Goal: Use online tool/utility: Utilize a website feature to perform a specific function

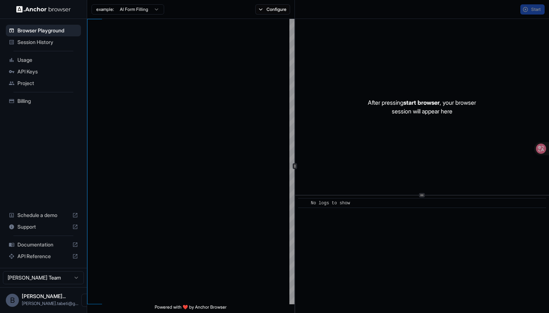
scroll to position [46, 0]
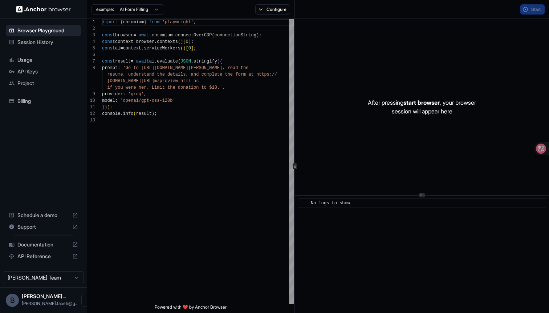
click at [154, 14] on html "Browser Playground Session History Usage API Keys Project Billing Schedule a de…" at bounding box center [274, 156] width 549 height 313
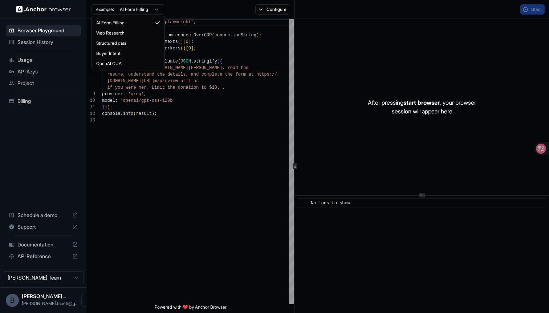
type textarea "**********"
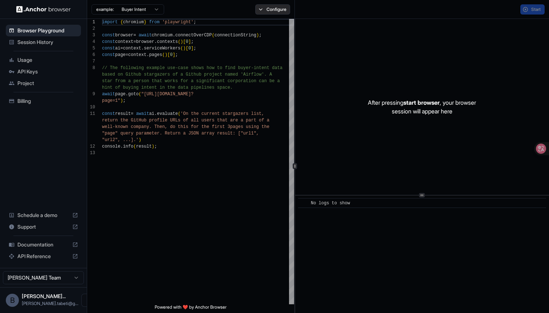
click at [267, 9] on button "Configure" at bounding box center [272, 9] width 35 height 10
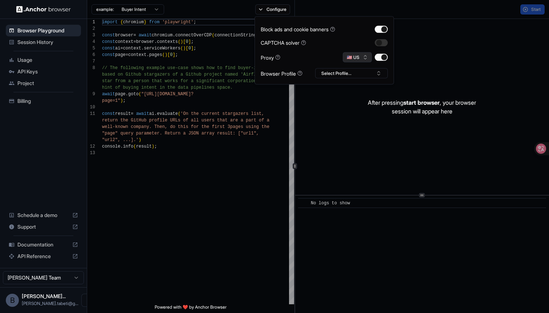
click at [360, 56] on button "🇺🇸 US" at bounding box center [357, 57] width 29 height 10
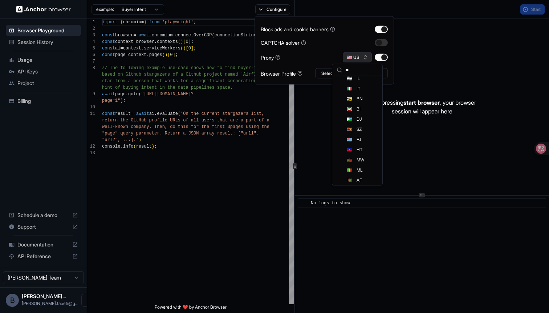
scroll to position [157, 0]
type input "**"
click at [46, 42] on span "Session History" at bounding box center [47, 42] width 61 height 7
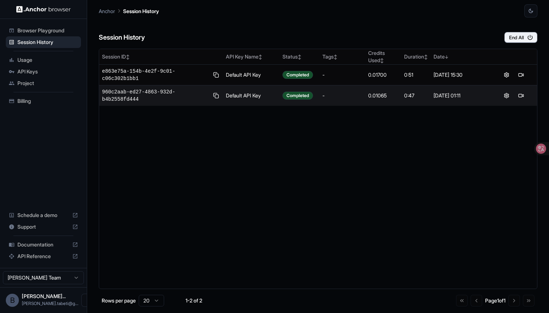
click at [44, 66] on div "API Keys" at bounding box center [43, 72] width 75 height 12
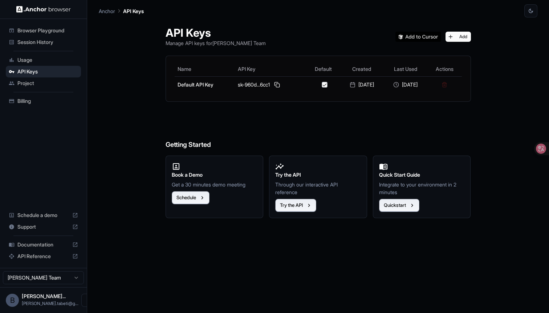
click at [46, 57] on span "Usage" at bounding box center [47, 59] width 61 height 7
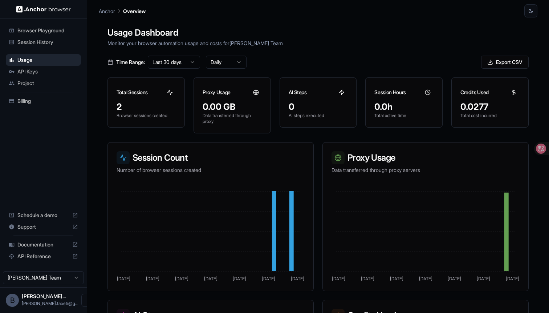
click at [52, 27] on span "Browser Playground" at bounding box center [47, 30] width 61 height 7
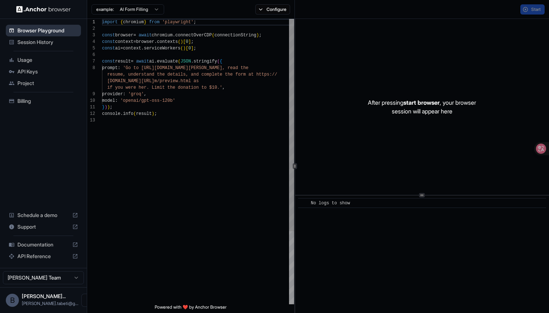
scroll to position [46, 0]
click at [125, 8] on html "Browser Playground Session History Usage API Keys Project Billing Schedule a de…" at bounding box center [274, 156] width 549 height 313
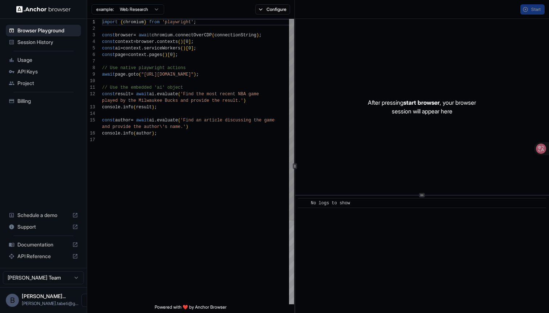
scroll to position [52, 0]
drag, startPoint x: 147, startPoint y: 76, endPoint x: 227, endPoint y: 77, distance: 79.6
click at [227, 77] on div "import { chromium } from 'playwright' ; const browser = await chromium . connec…" at bounding box center [198, 220] width 192 height 403
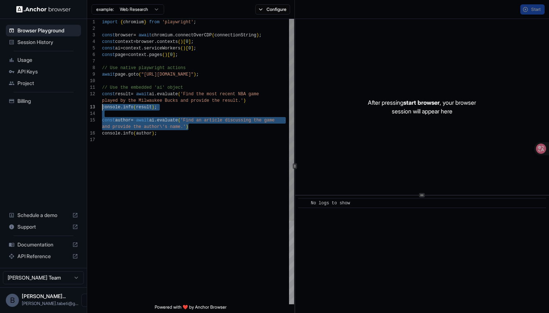
scroll to position [7, 0]
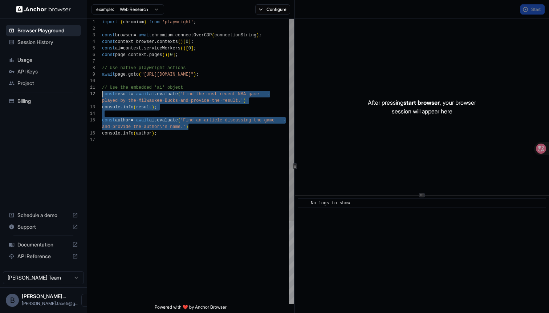
drag, startPoint x: 198, startPoint y: 129, endPoint x: 84, endPoint y: 92, distance: 119.8
click at [102, 93] on div "import { chromium } from 'playwright' ; const browser = await chromium . connec…" at bounding box center [198, 220] width 192 height 403
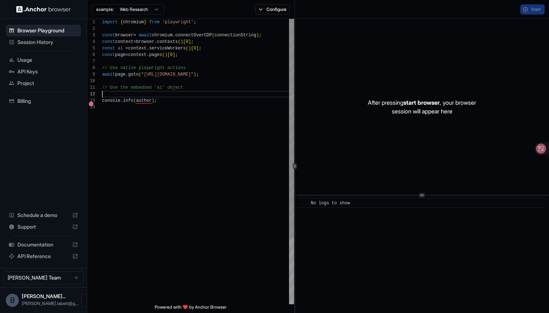
click at [128, 99] on div "import { chromium } from 'playwright' ; const browser = await chromium . connec…" at bounding box center [198, 204] width 192 height 370
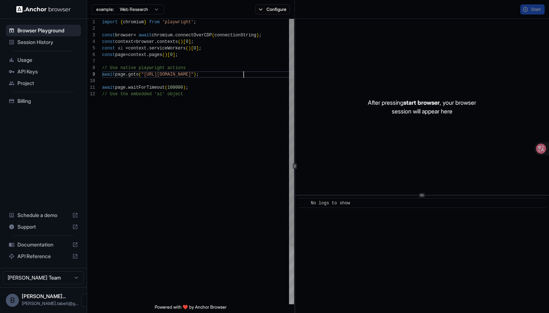
click at [244, 72] on div "import { chromium } from 'playwright' ; const browser = await chromium . connec…" at bounding box center [198, 197] width 192 height 357
click at [532, 13] on div "Start" at bounding box center [533, 9] width 24 height 10
click at [211, 114] on div "import { chromium } from 'playwright' ; const browser = await chromium . connec…" at bounding box center [198, 197] width 192 height 357
click at [219, 95] on div "import { chromium } from 'playwright' ; const browser = await chromium . connec…" at bounding box center [198, 197] width 192 height 357
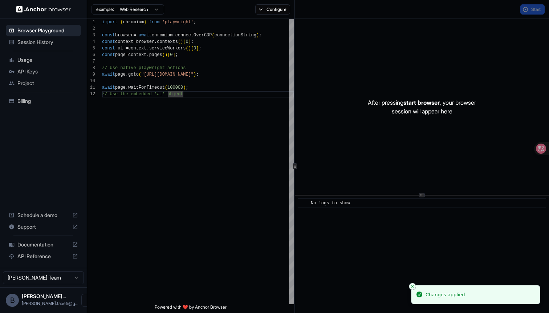
click at [536, 10] on div "Start" at bounding box center [533, 9] width 24 height 10
click at [533, 8] on div "Start" at bounding box center [533, 9] width 24 height 10
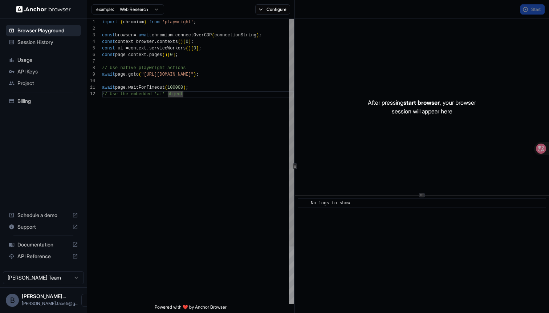
scroll to position [0, 0]
click at [212, 86] on div "import { chromium } from 'playwright' ; const browser = await chromium . connec…" at bounding box center [198, 197] width 192 height 357
click at [434, 105] on span "start browser" at bounding box center [422, 102] width 36 height 7
click at [537, 6] on div "Start" at bounding box center [533, 9] width 24 height 10
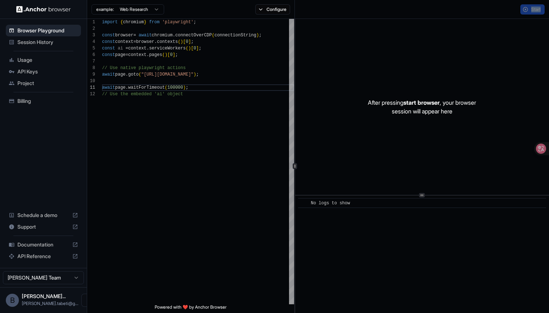
click at [537, 6] on div "Start" at bounding box center [533, 9] width 24 height 10
click at [267, 16] on div "example: Web Research Configure" at bounding box center [191, 9] width 208 height 19
click at [267, 11] on button "Configure" at bounding box center [272, 9] width 35 height 10
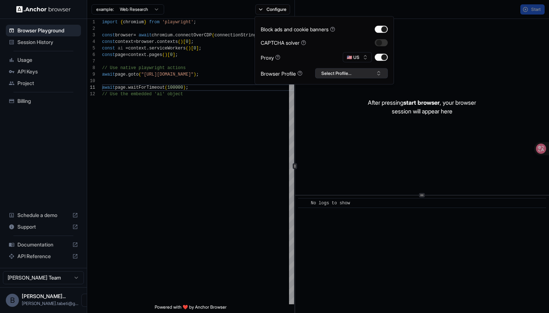
click at [360, 73] on button "Select Profile..." at bounding box center [351, 73] width 73 height 10
click at [388, 24] on div "Block ads and cookie banners CAPTCHA solver Proxy 🇺🇸 US Browser Profile Select …" at bounding box center [324, 51] width 127 height 56
click at [384, 29] on button "button" at bounding box center [381, 28] width 13 height 7
click at [383, 60] on button "button" at bounding box center [381, 57] width 13 height 7
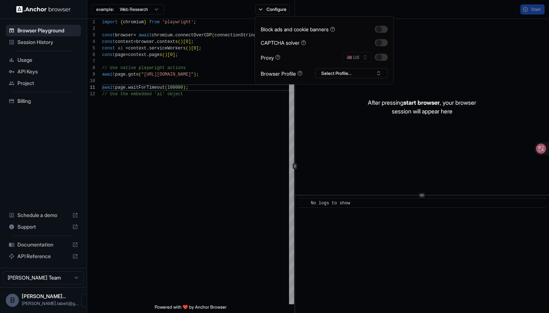
click at [465, 31] on div "After pressing start browser , your browser session will appear here" at bounding box center [422, 107] width 254 height 176
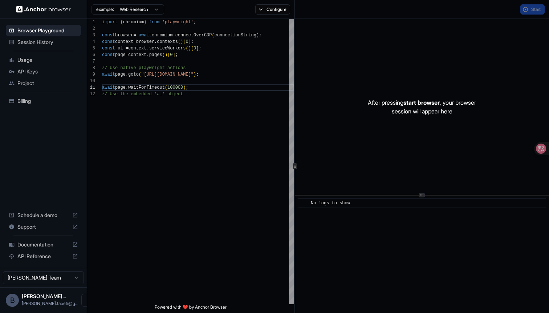
click at [536, 13] on div "Start" at bounding box center [533, 9] width 24 height 10
click at [214, 103] on div "import { chromium } from 'playwright' ; const browser = await chromium . connec…" at bounding box center [198, 197] width 192 height 357
drag, startPoint x: 222, startPoint y: 47, endPoint x: 222, endPoint y: 43, distance: 4.4
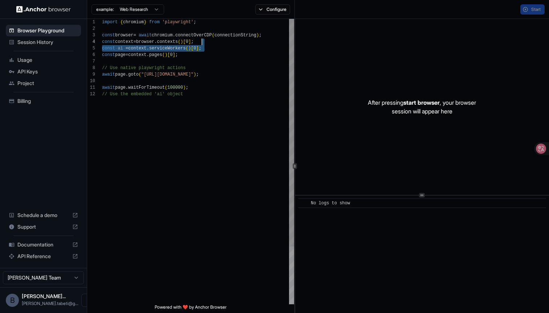
click at [222, 43] on div "import { chromium } from 'playwright' ; const browser = await chromium . connec…" at bounding box center [198, 197] width 192 height 357
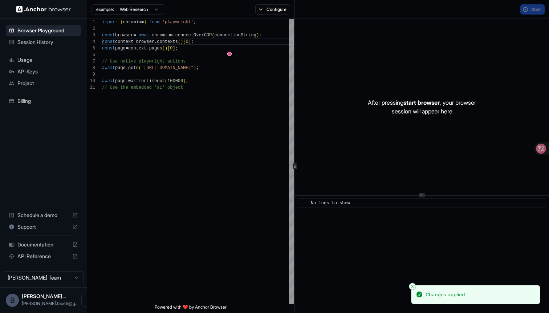
click at [532, 4] on div "Start" at bounding box center [422, 9] width 254 height 19
click at [532, 4] on div "Start" at bounding box center [533, 9] width 24 height 10
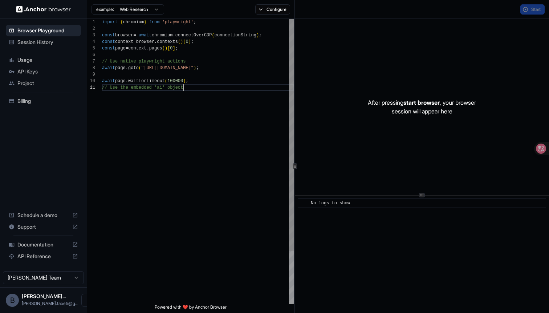
scroll to position [0, 0]
click at [234, 110] on div "import { chromium } from 'playwright' ; const browser = await chromium . connec…" at bounding box center [198, 194] width 192 height 351
type textarea "**********"
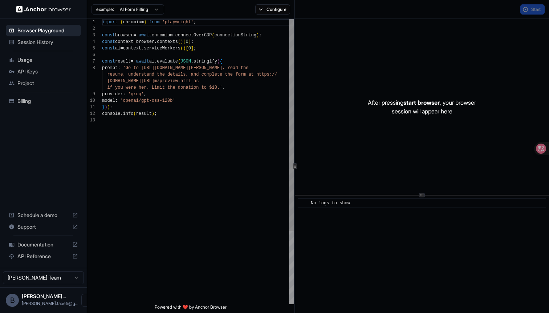
scroll to position [33, 0]
click at [222, 139] on div "import { chromium } from 'playwright' ; const browser = await chromium . connec…" at bounding box center [198, 210] width 192 height 383
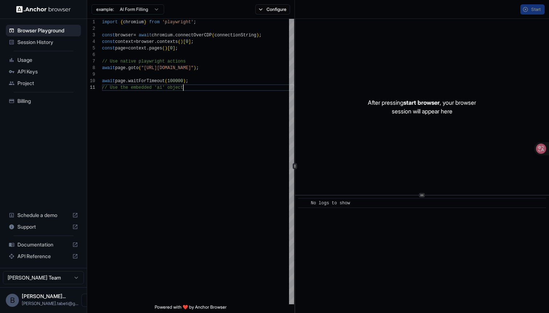
click at [419, 103] on span "start browser" at bounding box center [422, 102] width 36 height 7
click at [60, 277] on html "**********" at bounding box center [274, 156] width 549 height 313
click at [46, 301] on span "[PERSON_NAME].tabeti@g..." at bounding box center [50, 302] width 57 height 5
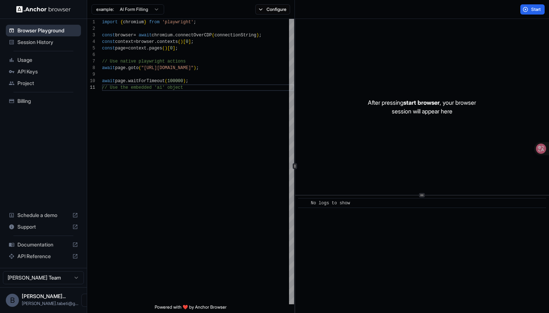
click at [44, 35] on div "Browser Playground" at bounding box center [43, 31] width 75 height 12
click at [126, 7] on html "**********" at bounding box center [274, 156] width 549 height 313
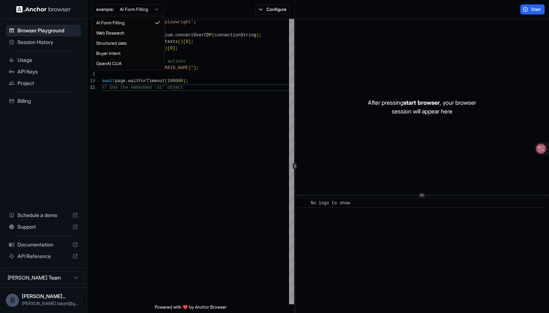
scroll to position [65, 0]
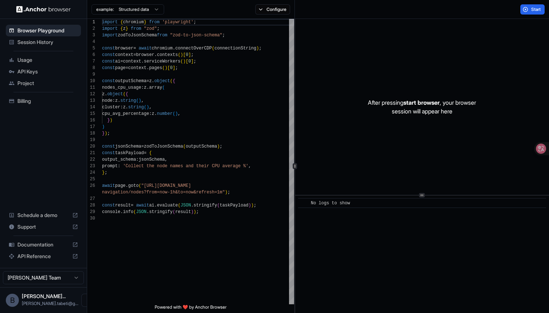
click at [134, 10] on html "Browser Playground Session History Usage API Keys Project Billing Schedule a de…" at bounding box center [274, 156] width 549 height 313
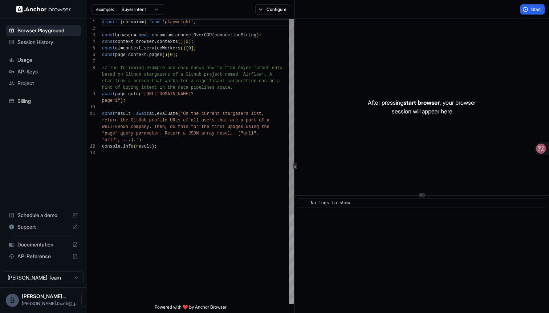
scroll to position [46, 0]
click at [189, 136] on div "import { chromium } from 'playwright' ; const browser = await chromium . connec…" at bounding box center [198, 227] width 192 height 416
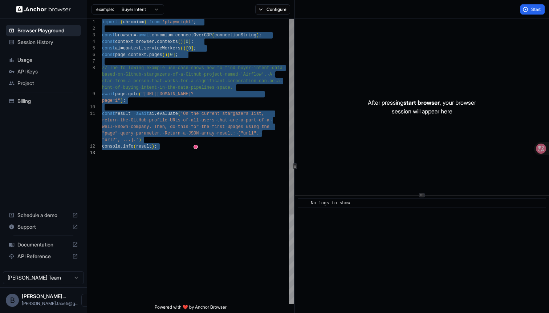
type textarea "**********"
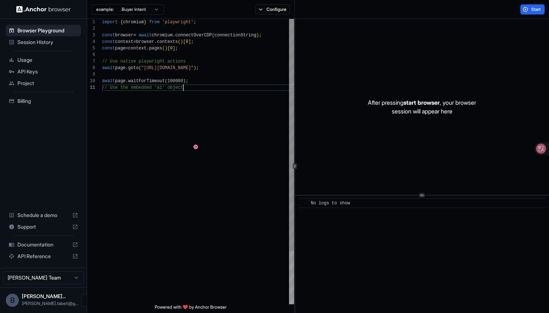
click at [206, 146] on div "import { chromium } from 'playwright' ; const browser = await chromium . connec…" at bounding box center [198, 194] width 192 height 351
click at [528, 6] on button "Start" at bounding box center [533, 9] width 24 height 10
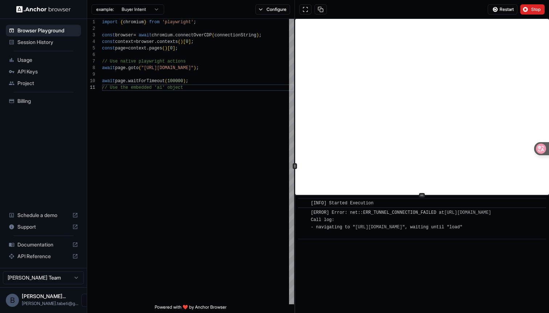
click at [483, 224] on div "[ERROR] Error: net::ERR_TUNNEL_CONNECTION_FAILED at https://kaveri.karnataka.go…" at bounding box center [401, 223] width 181 height 29
click at [273, 15] on div "example: Buyer Intent Configure" at bounding box center [191, 9] width 208 height 19
click at [276, 11] on button "Configure" at bounding box center [272, 9] width 35 height 10
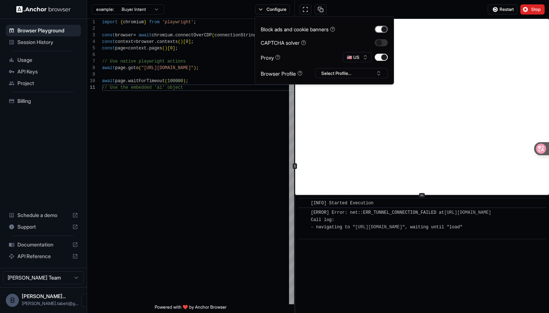
click at [383, 29] on button "button" at bounding box center [381, 28] width 13 height 7
click at [383, 60] on button "button" at bounding box center [381, 57] width 13 height 7
click at [506, 11] on span "Restart" at bounding box center [507, 10] width 14 height 6
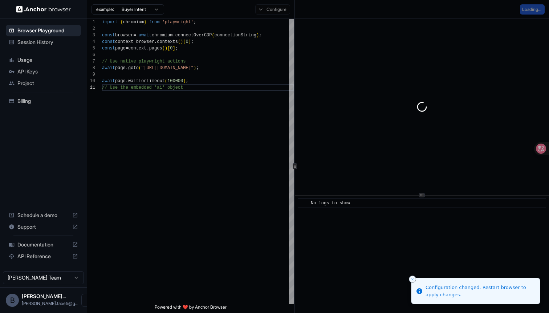
click at [272, 8] on div "Configure" at bounding box center [273, 9] width 44 height 10
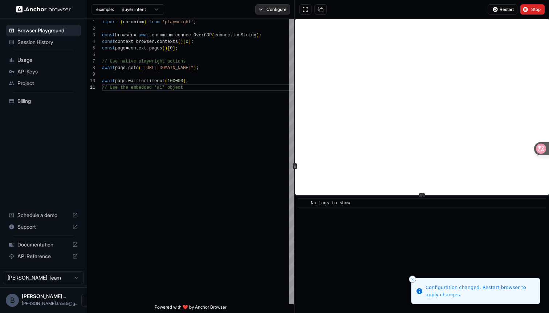
click at [271, 9] on button "Configure" at bounding box center [272, 9] width 35 height 10
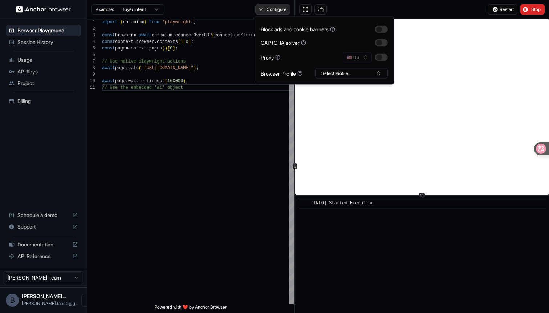
click at [271, 9] on button "Configure" at bounding box center [272, 9] width 35 height 10
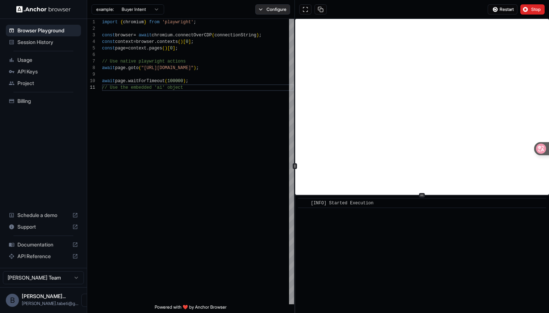
click at [274, 9] on button "Configure" at bounding box center [272, 9] width 35 height 10
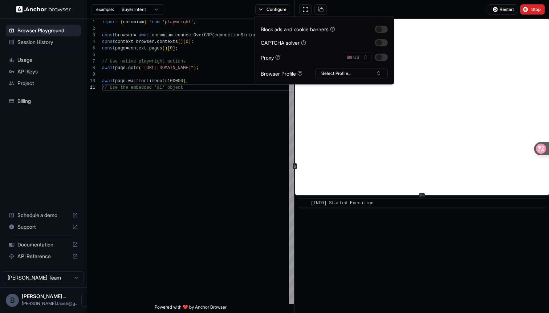
click at [381, 55] on button "button" at bounding box center [381, 57] width 13 height 7
click at [358, 57] on button "🇺🇸 US" at bounding box center [357, 57] width 29 height 10
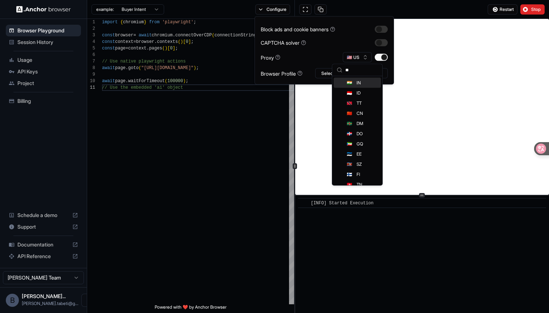
type input "**"
click at [357, 85] on span "IN" at bounding box center [359, 83] width 4 height 6
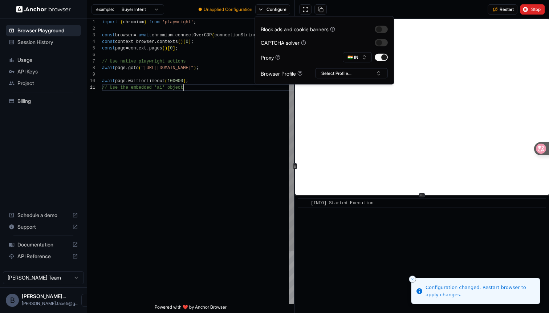
click at [266, 136] on div "import { chromium } from 'playwright' ; const browser = await chromium . connec…" at bounding box center [198, 194] width 192 height 351
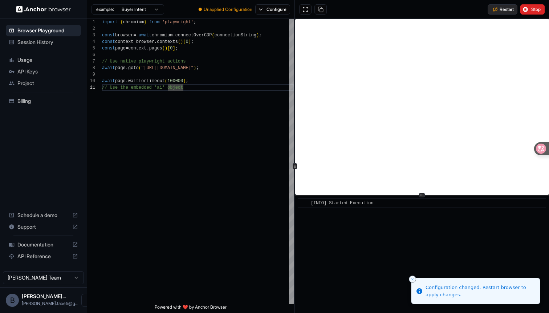
click at [507, 10] on span "Restart" at bounding box center [507, 10] width 14 height 6
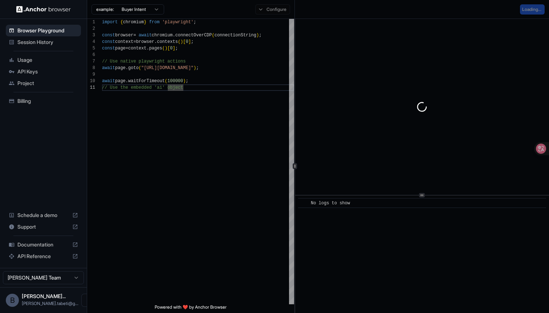
click at [274, 14] on div "Configure" at bounding box center [273, 9] width 44 height 10
click at [269, 10] on div "Configure" at bounding box center [273, 9] width 44 height 10
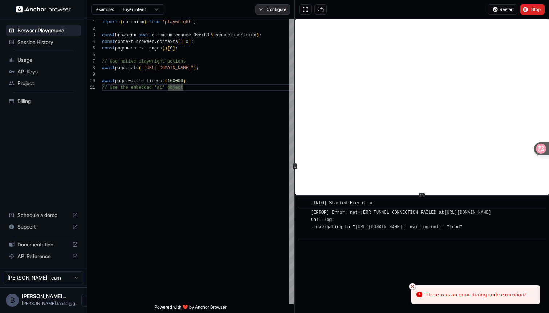
click at [278, 9] on button "Configure" at bounding box center [272, 9] width 35 height 10
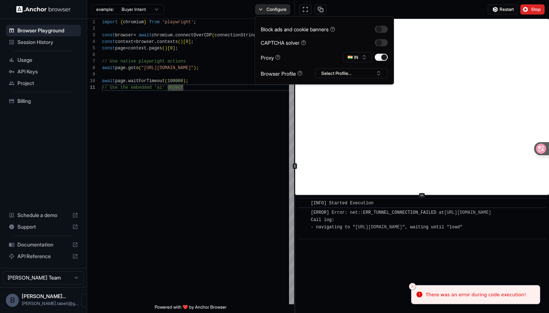
click at [278, 9] on button "Configure" at bounding box center [272, 9] width 35 height 10
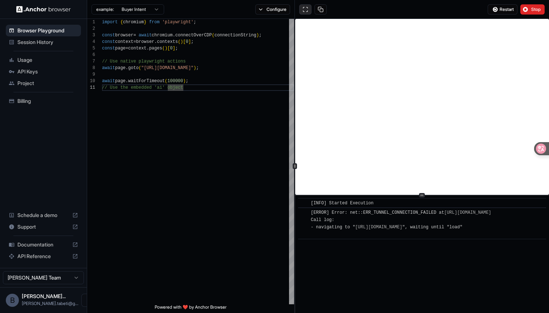
click at [302, 7] on button at bounding box center [305, 9] width 12 height 10
click at [321, 11] on button at bounding box center [321, 9] width 12 height 10
click at [279, 9] on button "Configure" at bounding box center [272, 9] width 35 height 10
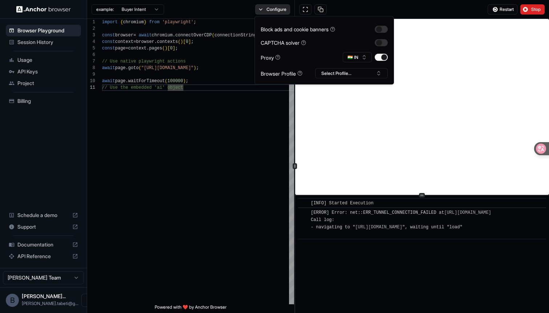
click at [279, 9] on button "Configure" at bounding box center [272, 9] width 35 height 10
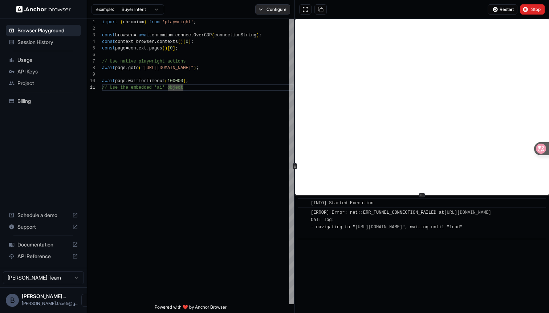
click at [269, 7] on button "Configure" at bounding box center [272, 9] width 35 height 10
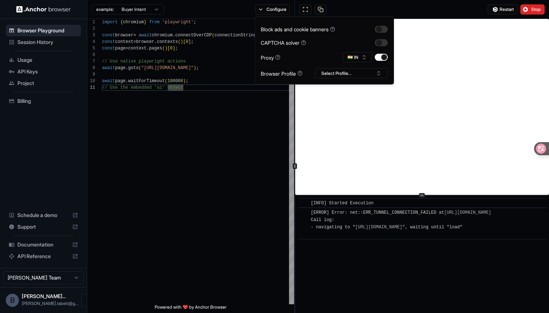
click at [374, 31] on div "Block ads and cookie banners" at bounding box center [324, 29] width 127 height 8
click at [275, 9] on button "Configure" at bounding box center [272, 9] width 35 height 10
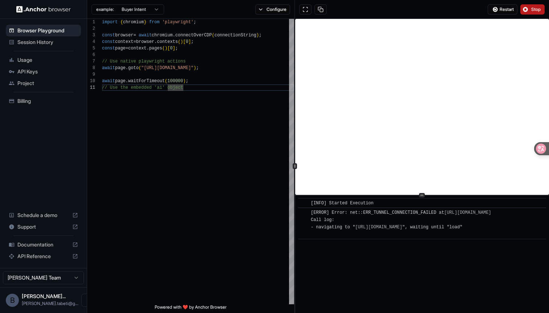
click at [525, 14] on button "Stop" at bounding box center [533, 9] width 24 height 10
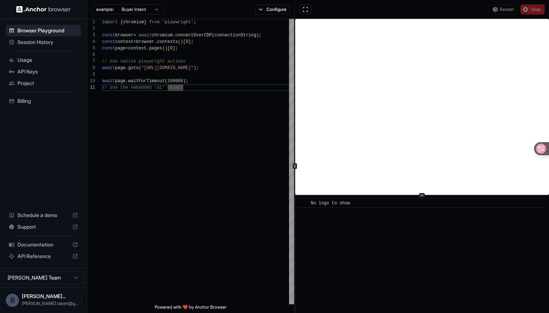
click at [46, 40] on span "Session History" at bounding box center [47, 42] width 61 height 7
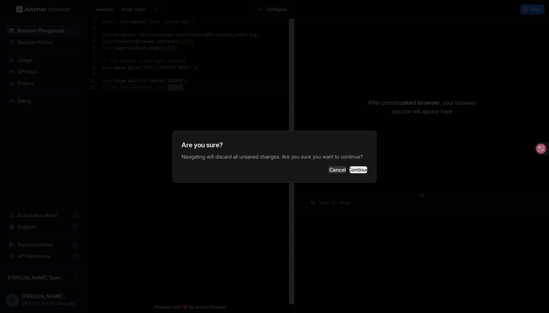
click at [349, 173] on button "Continue" at bounding box center [358, 169] width 18 height 7
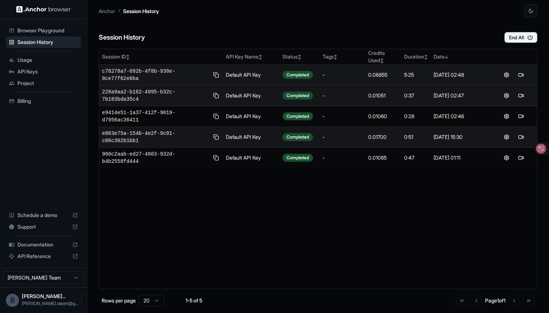
click at [504, 70] on td at bounding box center [514, 75] width 46 height 21
click at [508, 77] on button at bounding box center [506, 74] width 9 height 9
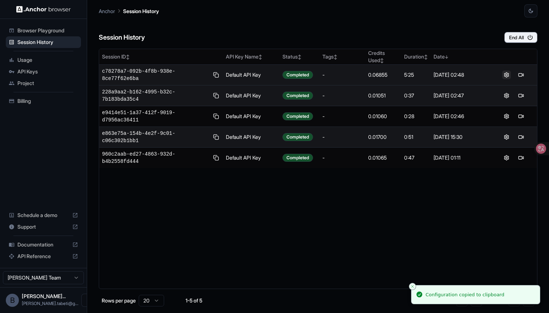
click at [507, 75] on button at bounding box center [506, 74] width 9 height 9
